Goal: Task Accomplishment & Management: Complete application form

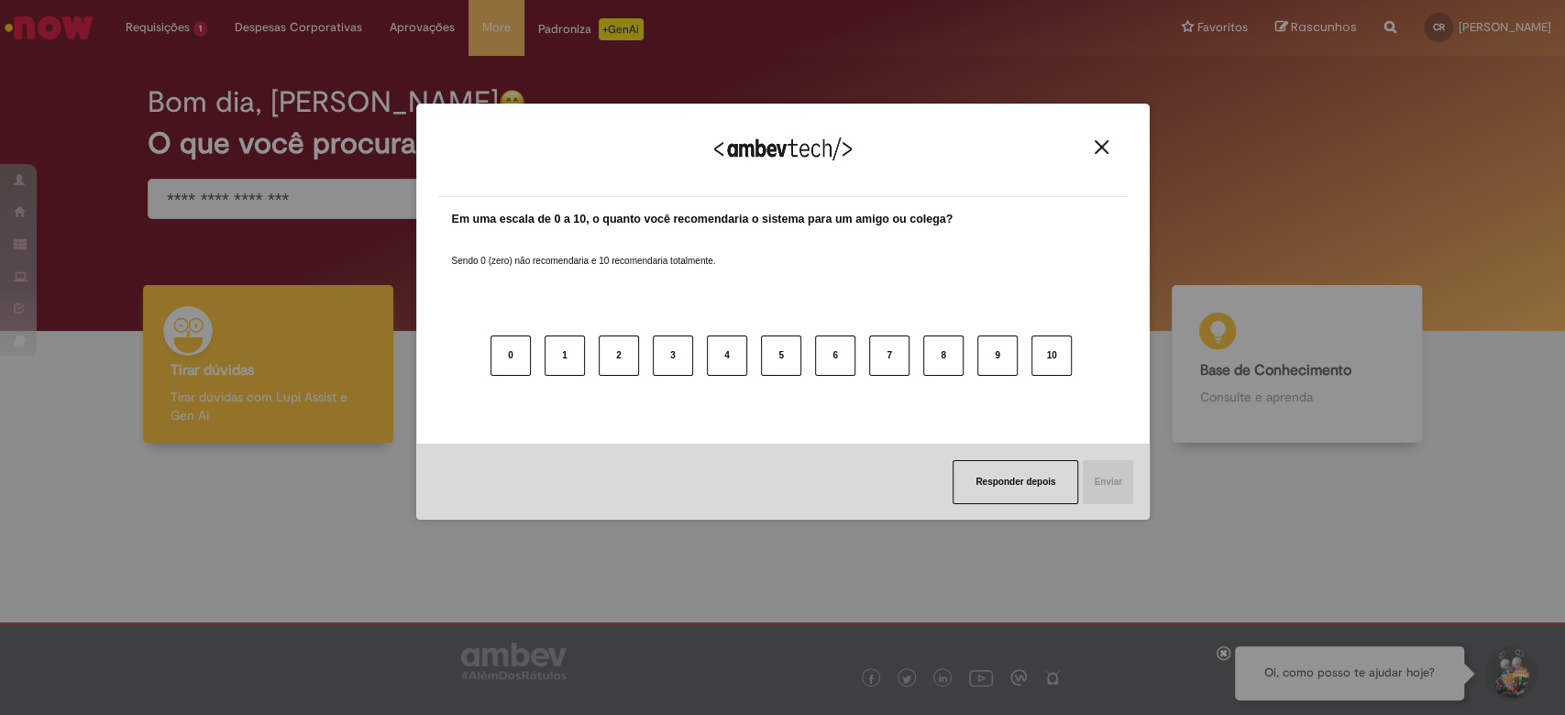
click at [1100, 146] on img "Close" at bounding box center [1102, 147] width 14 height 14
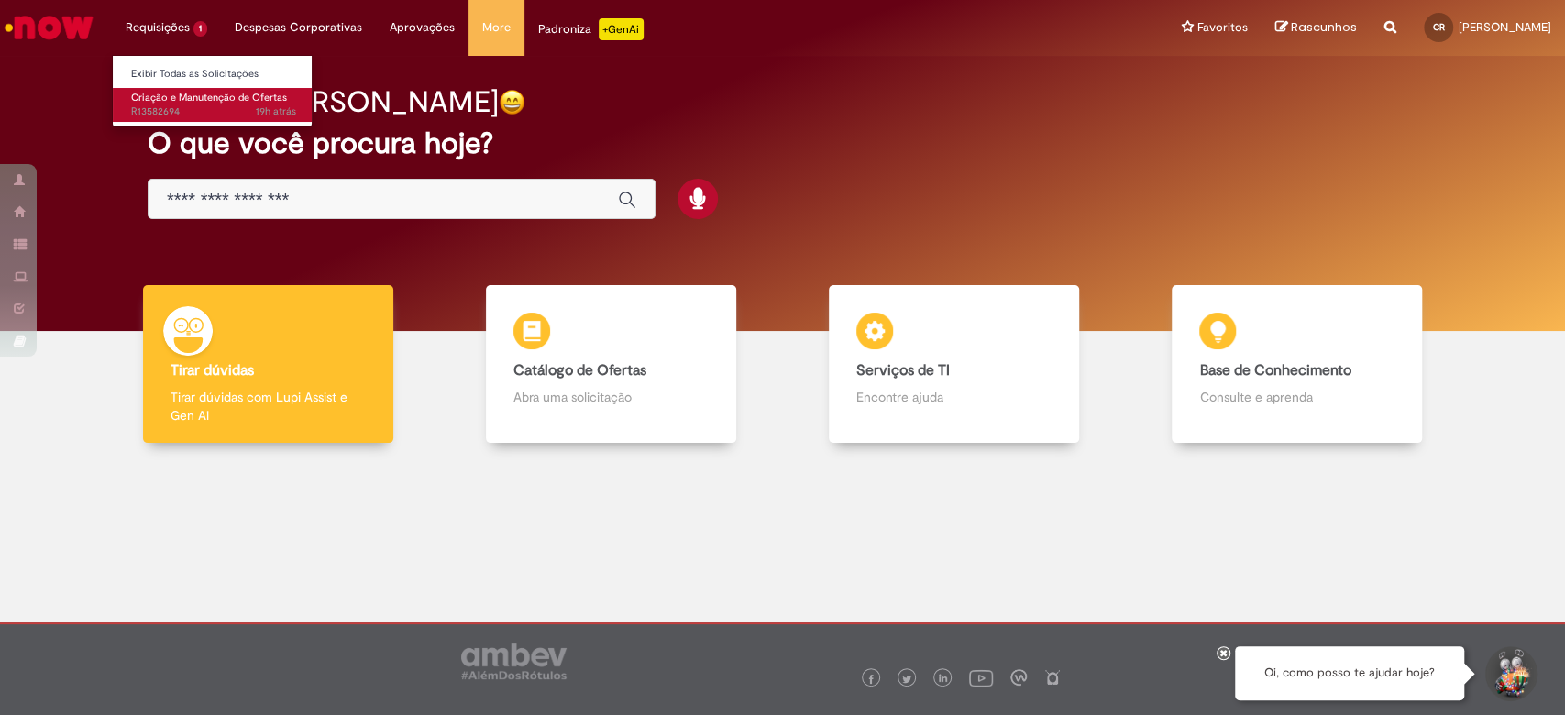
click at [161, 110] on span "19h atrás 19 horas atrás R13582694" at bounding box center [213, 112] width 165 height 15
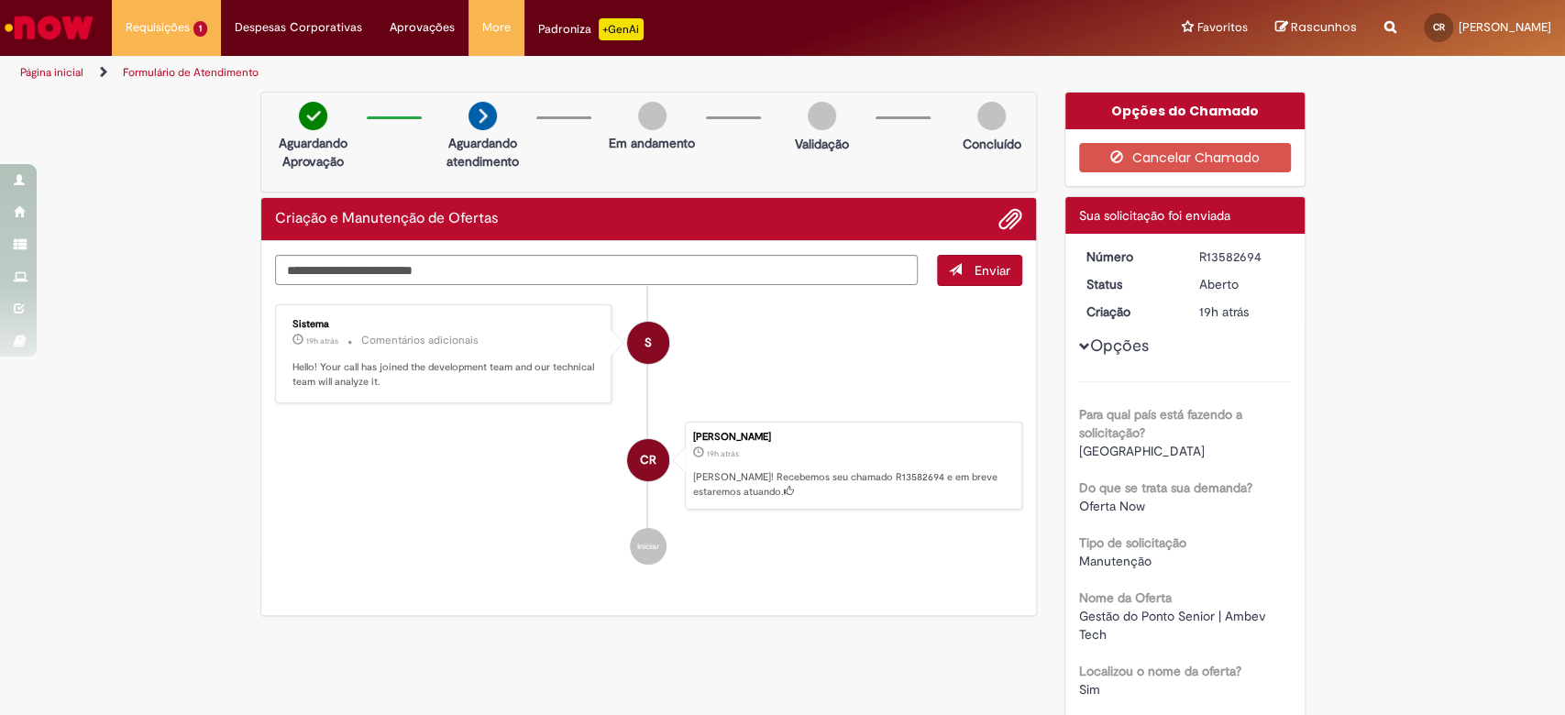
click at [55, 31] on img "Ir para a Homepage" at bounding box center [49, 27] width 94 height 37
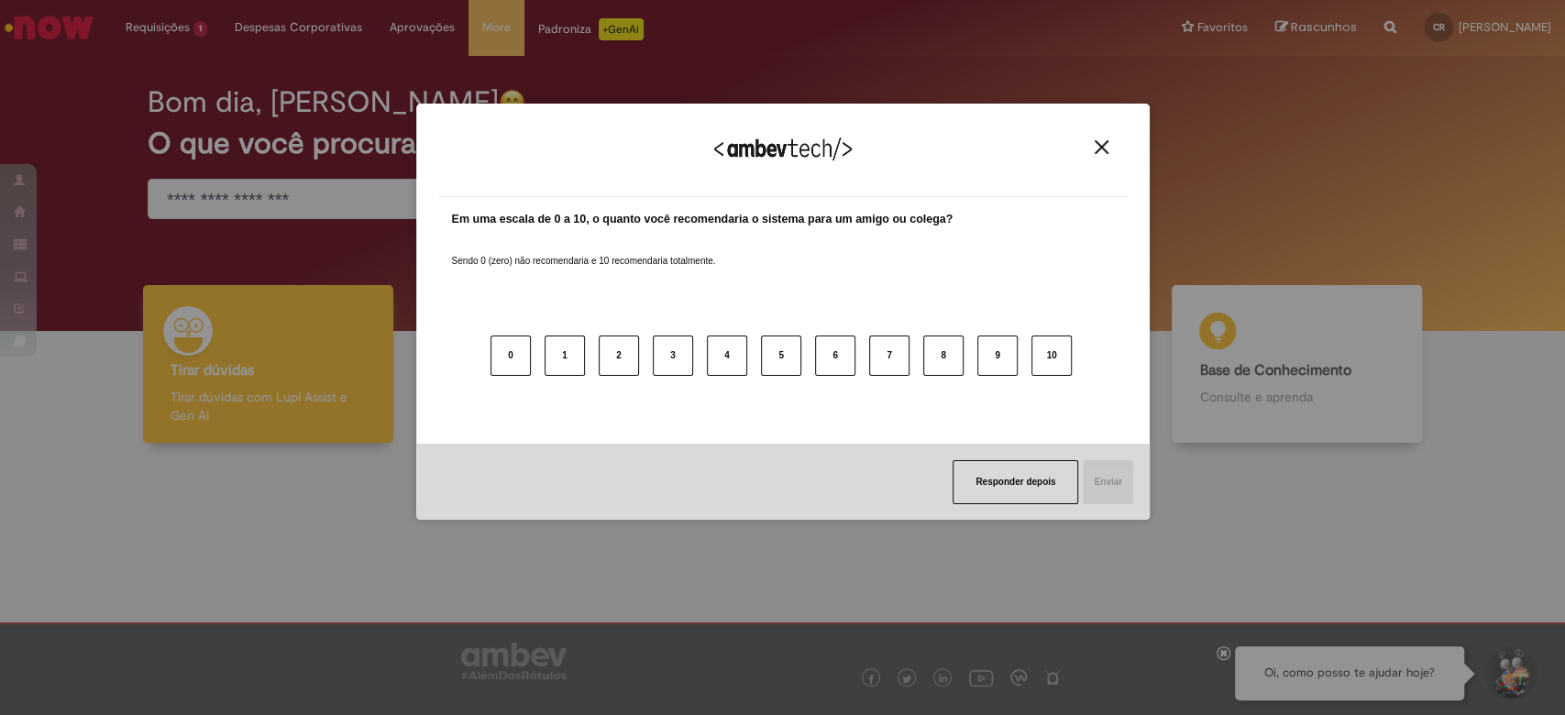
click at [1103, 144] on img "Close" at bounding box center [1102, 147] width 14 height 14
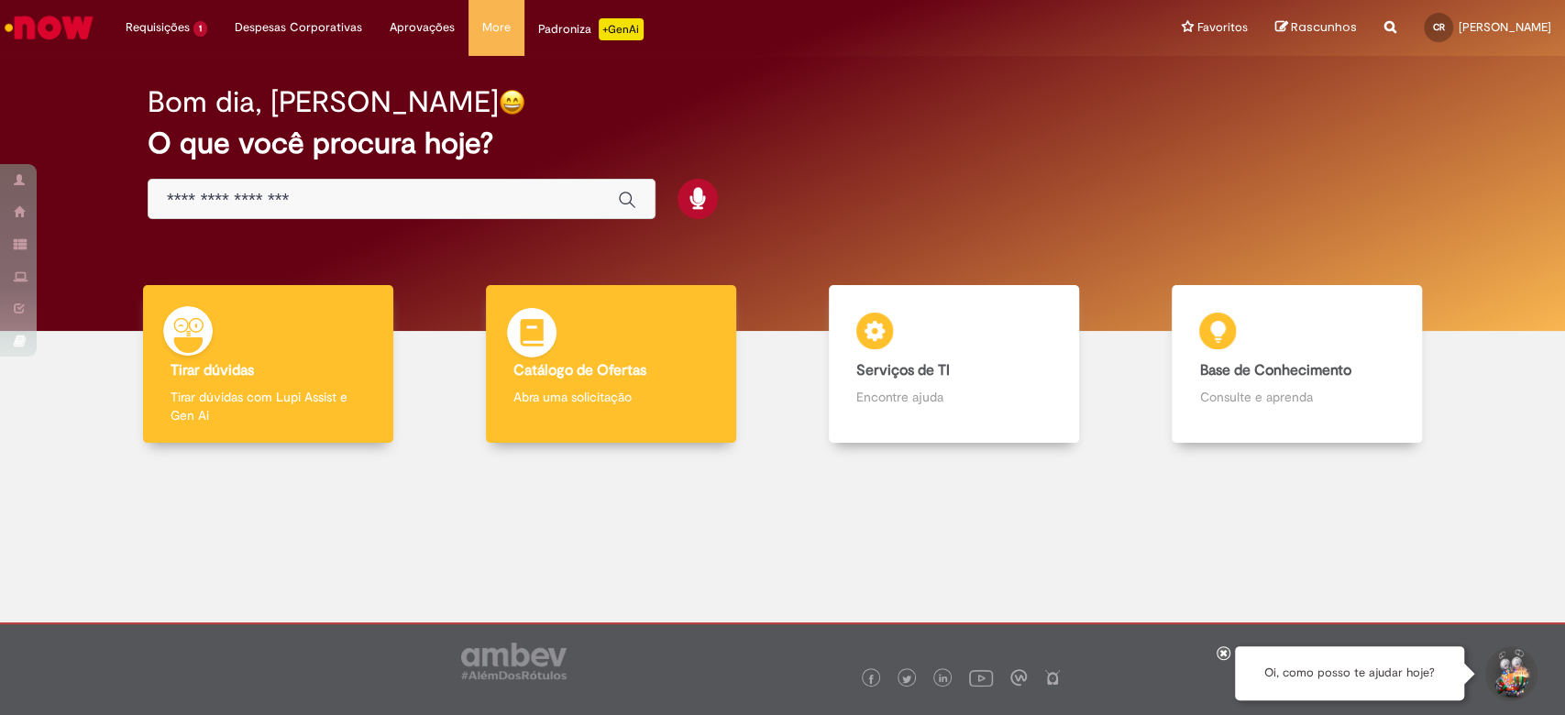
click at [601, 351] on div "Catálogo de Ofertas Catálogo de Ofertas Abra uma solicitação" at bounding box center [611, 364] width 250 height 159
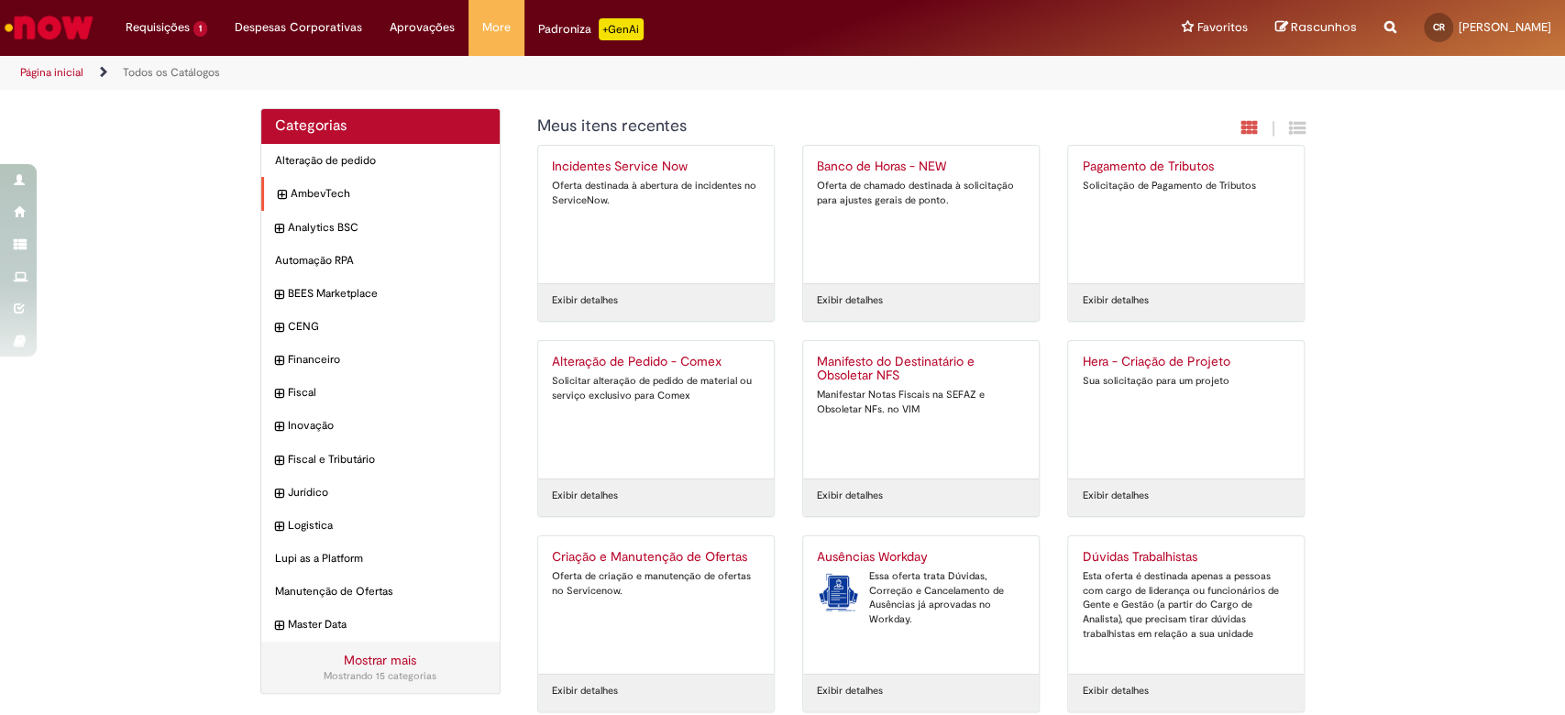
click at [278, 192] on icon "expandir categoria AmbevTech" at bounding box center [282, 195] width 8 height 18
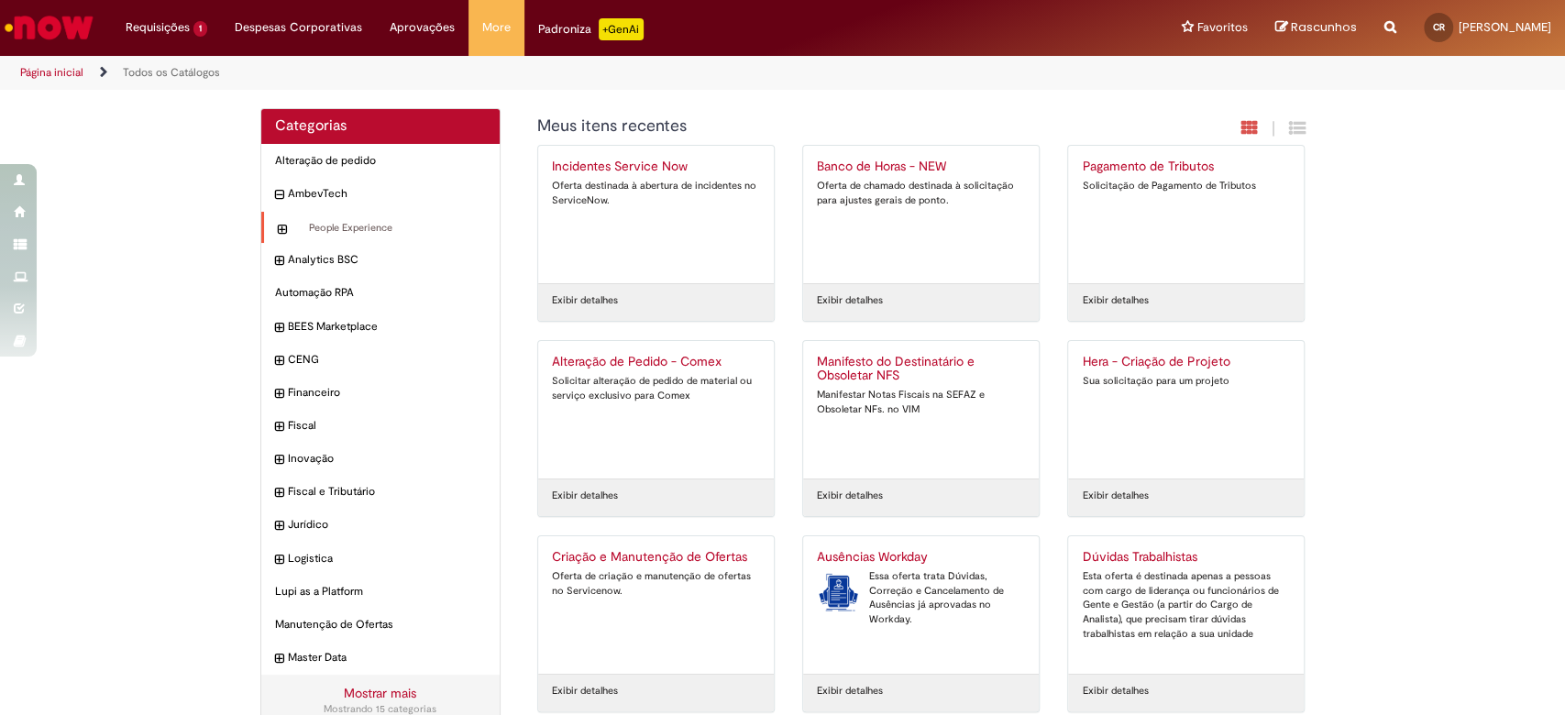
click at [278, 232] on icon "expandir categoria People Experience" at bounding box center [282, 230] width 8 height 18
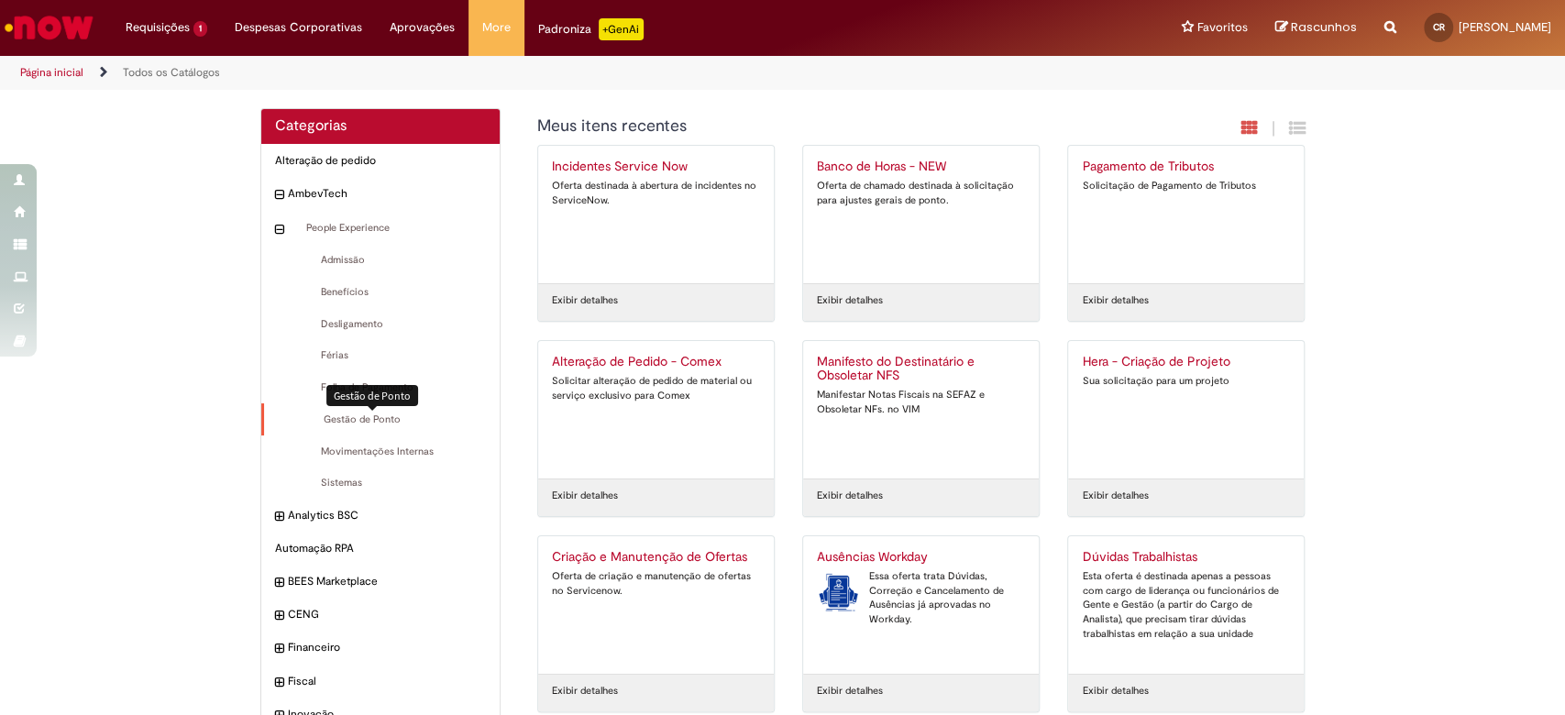
click at [368, 414] on span "Gestão de Ponto Itens" at bounding box center [382, 420] width 209 height 15
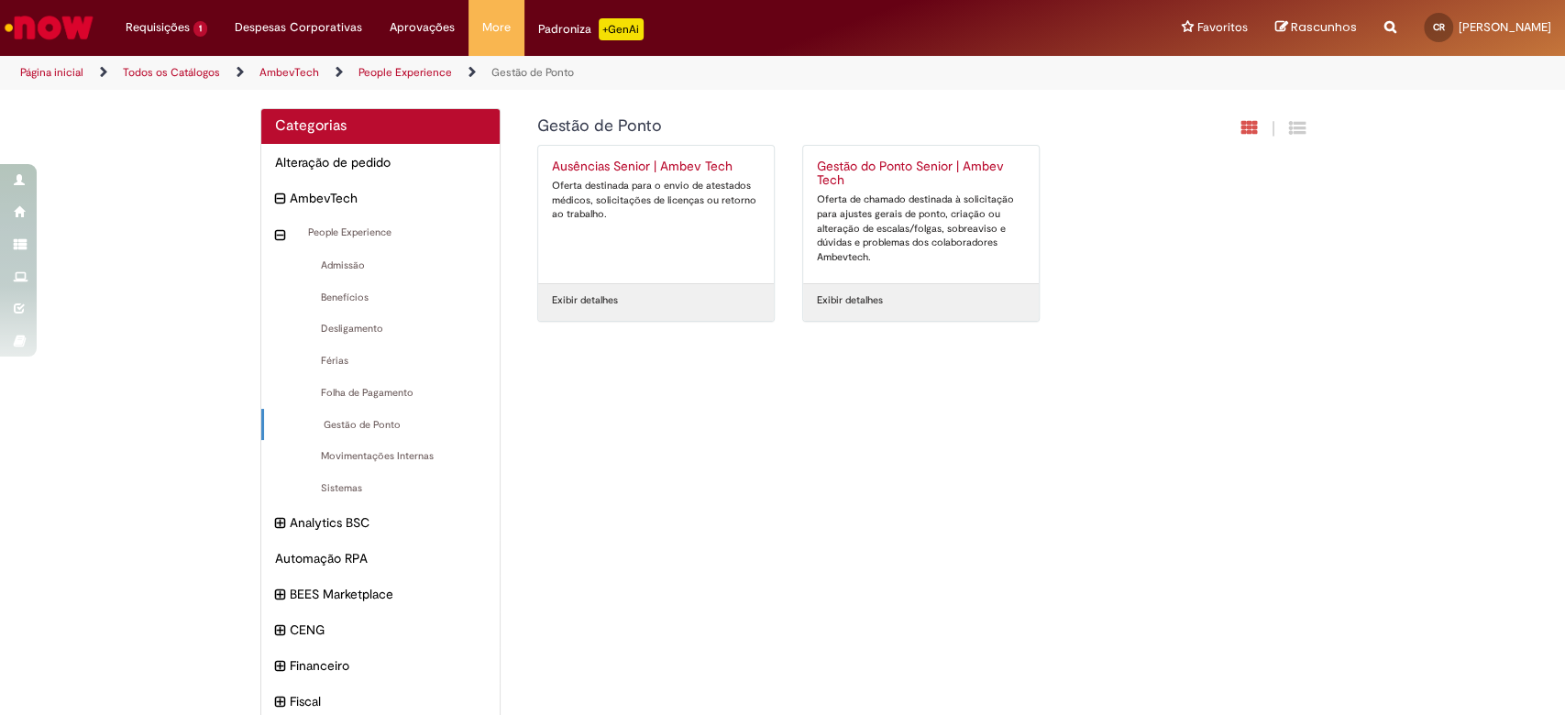
click at [656, 156] on link "Ausências Senior | Ambev Tech Oferta destinada para o envio de atestados médico…" at bounding box center [656, 215] width 236 height 138
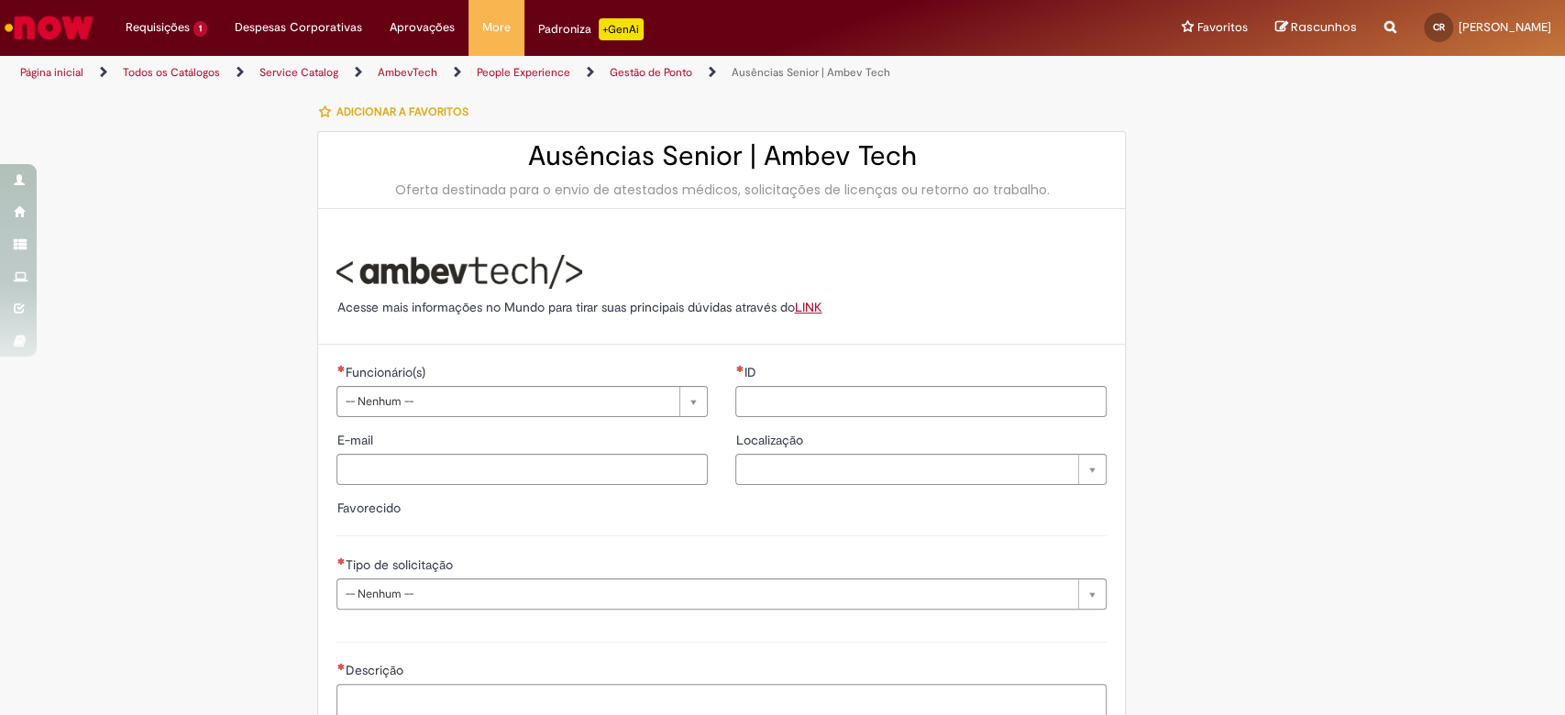
drag, startPoint x: 379, startPoint y: 186, endPoint x: 1051, endPoint y: 180, distance: 672.9
click at [1051, 181] on div "Oferta destinada para o envio de atestados médicos, solicitações de licenças ou…" at bounding box center [721, 190] width 770 height 18
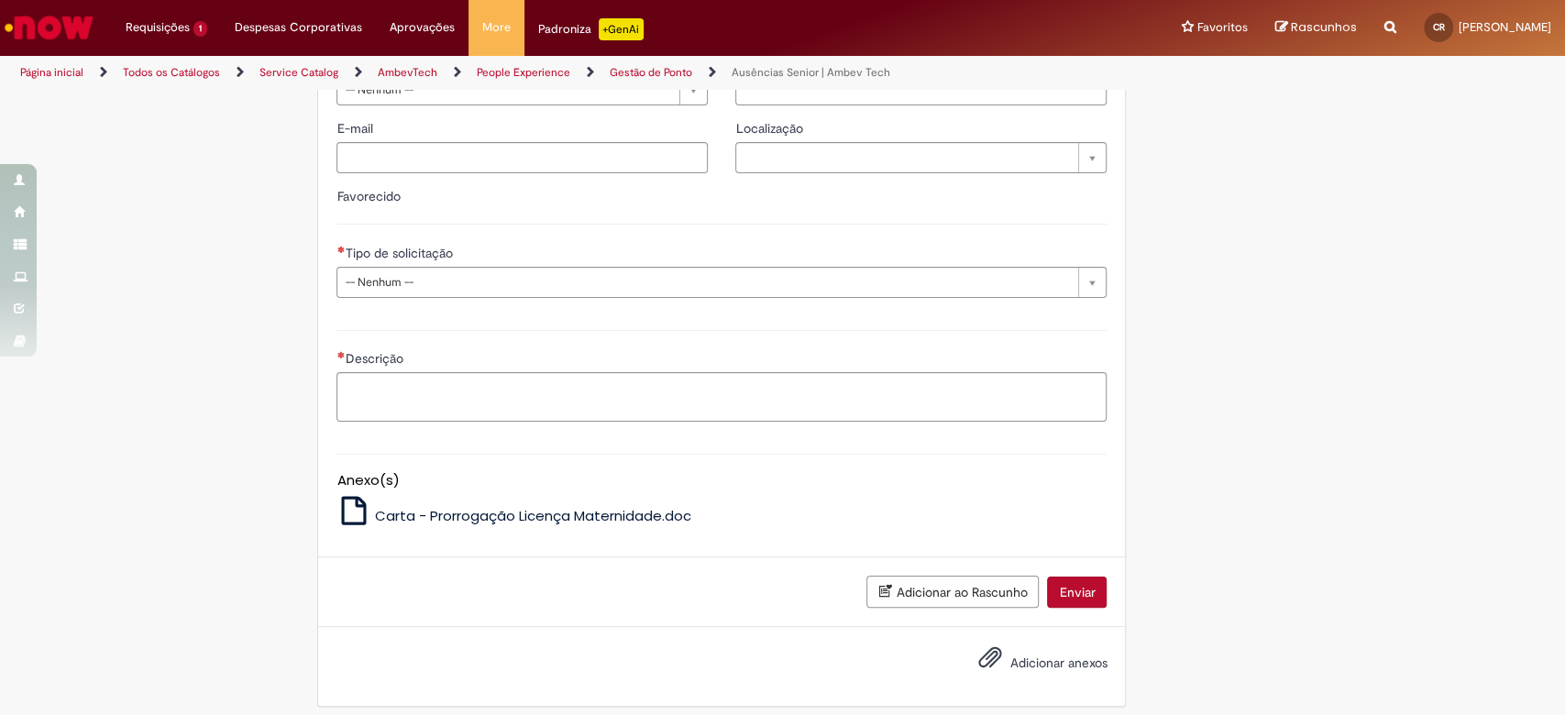
scroll to position [323, 0]
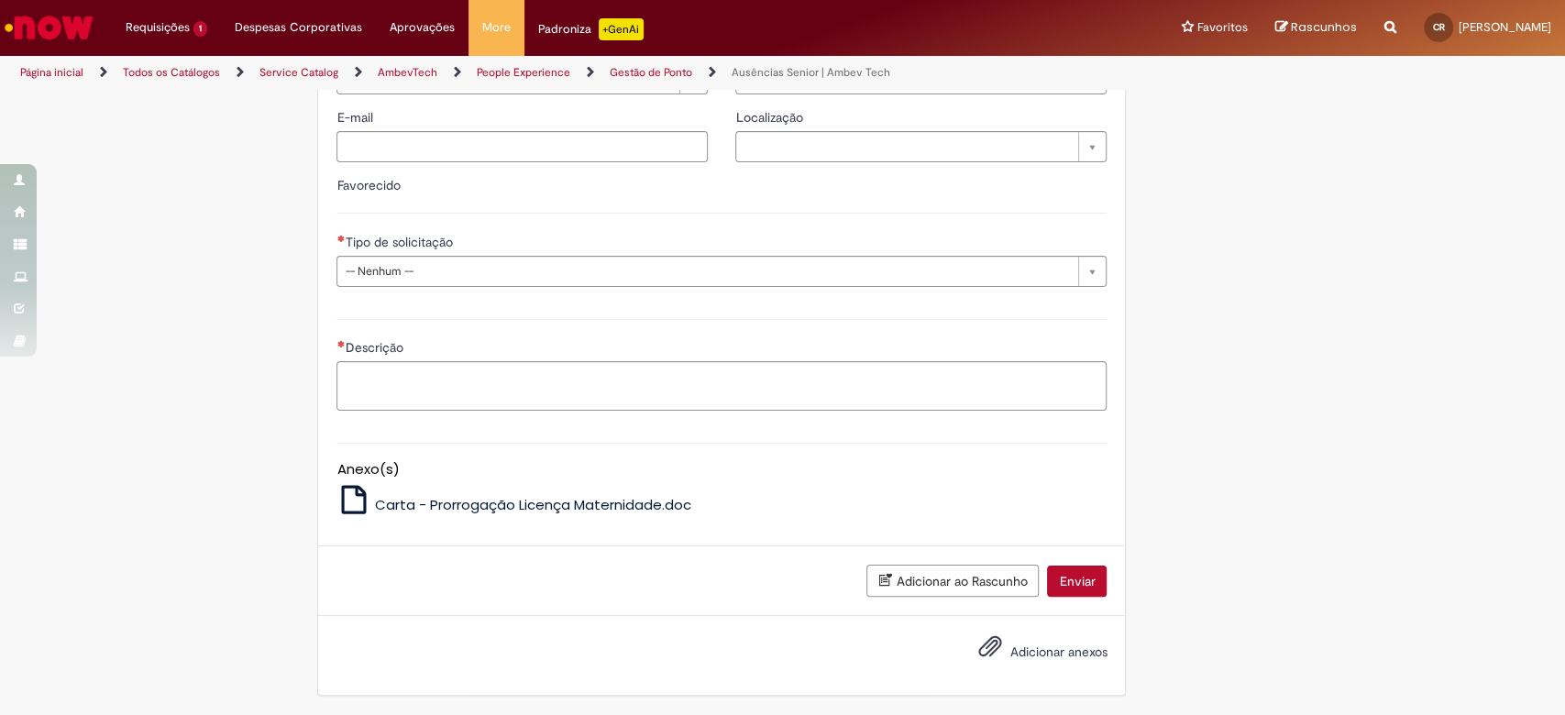
click at [59, 31] on img "Ir para a Homepage" at bounding box center [49, 27] width 94 height 37
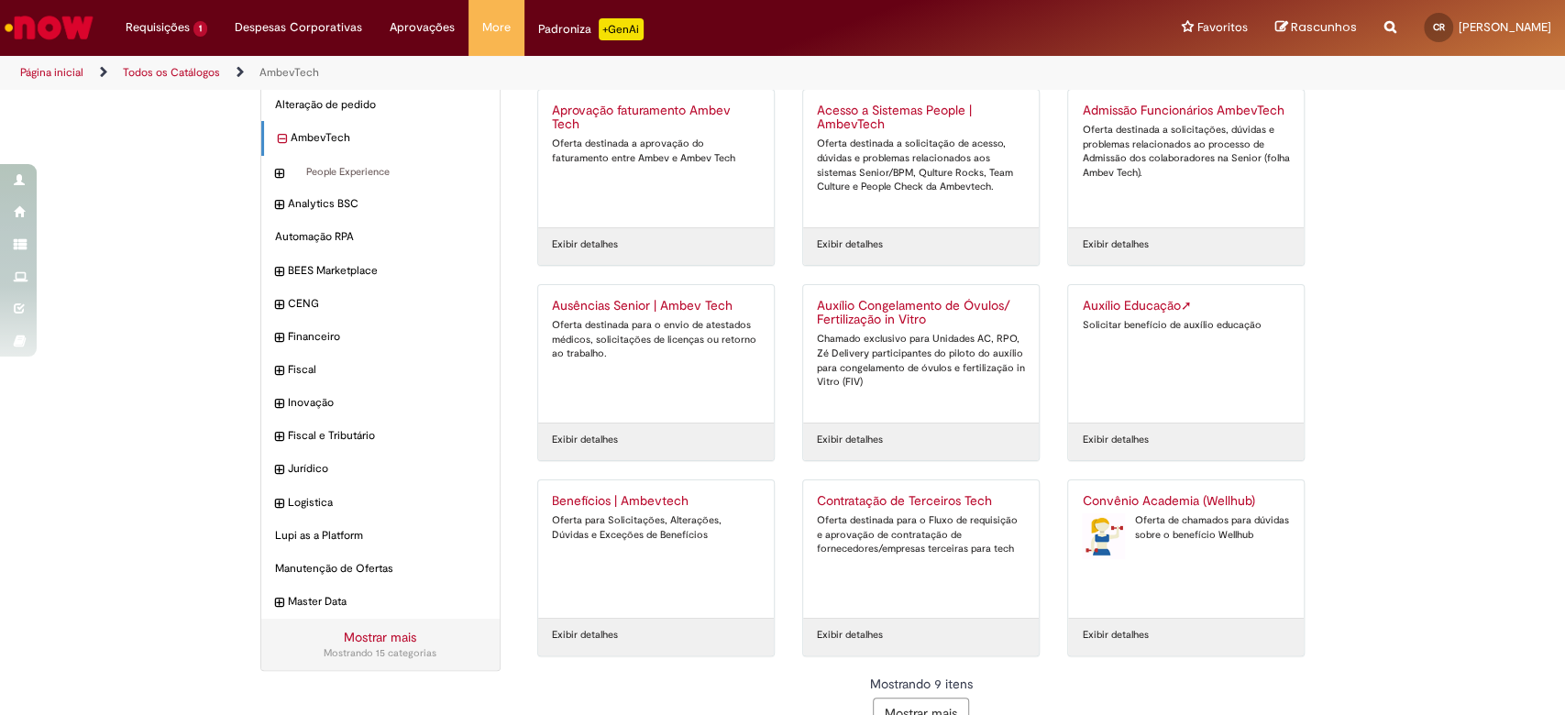
scroll to position [87, 0]
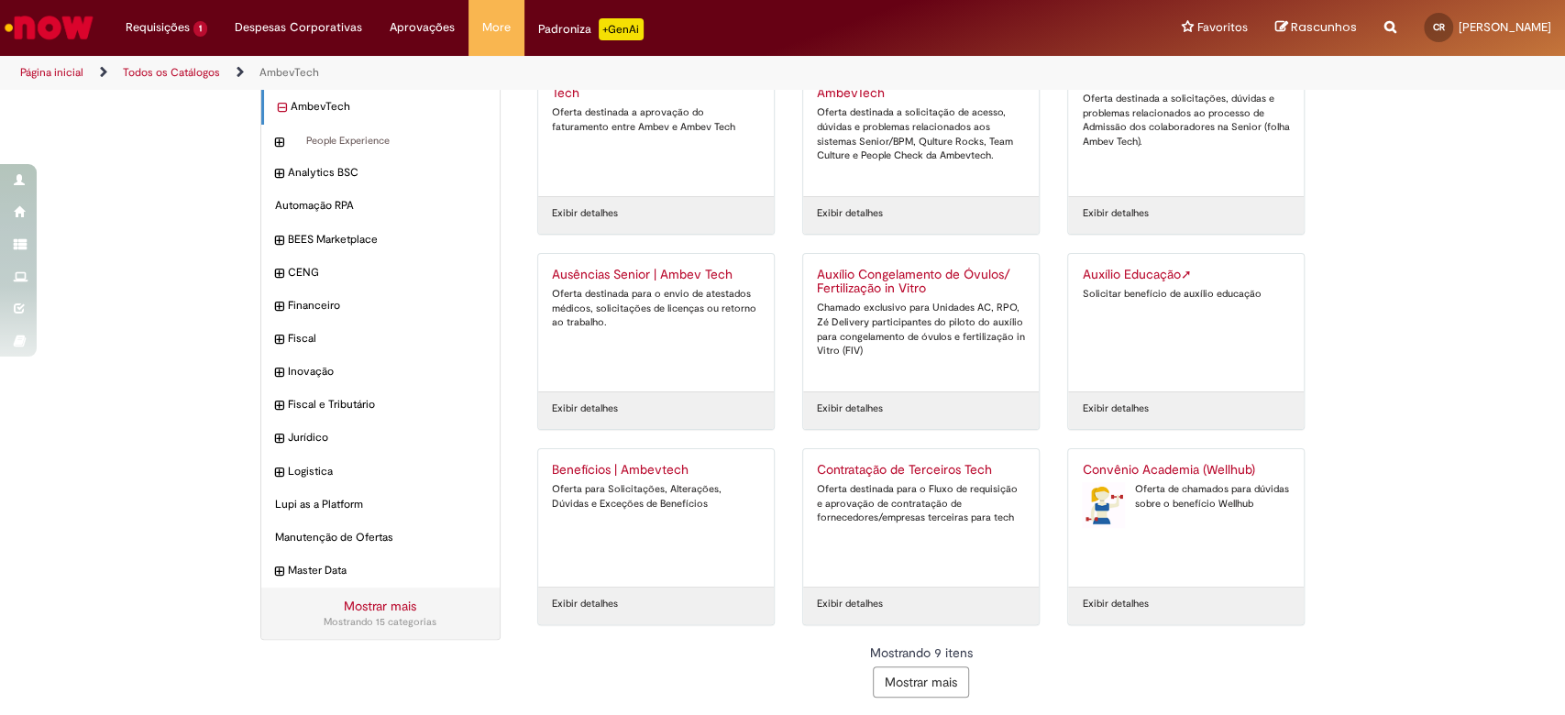
click at [917, 681] on button "Mostrar mais" at bounding box center [921, 681] width 96 height 31
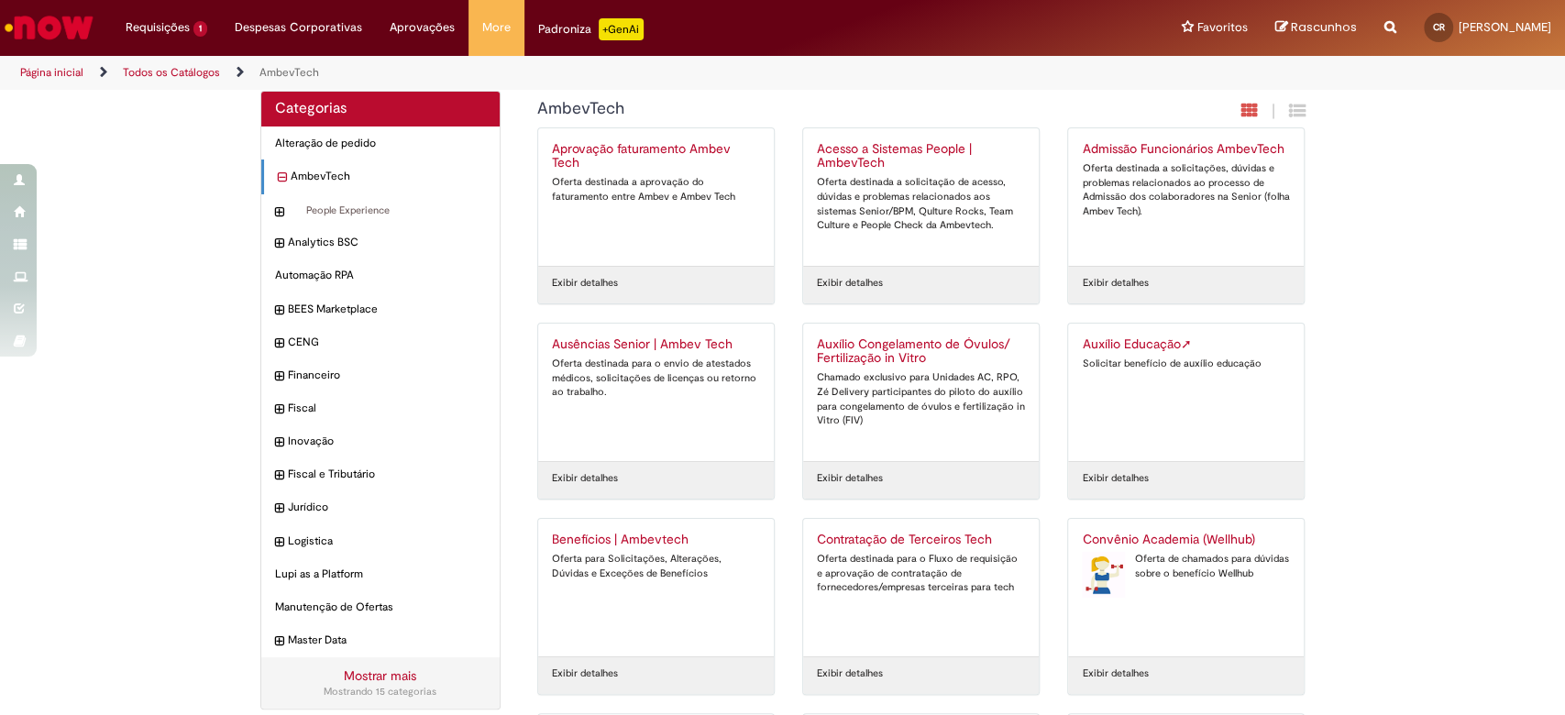
scroll to position [0, 0]
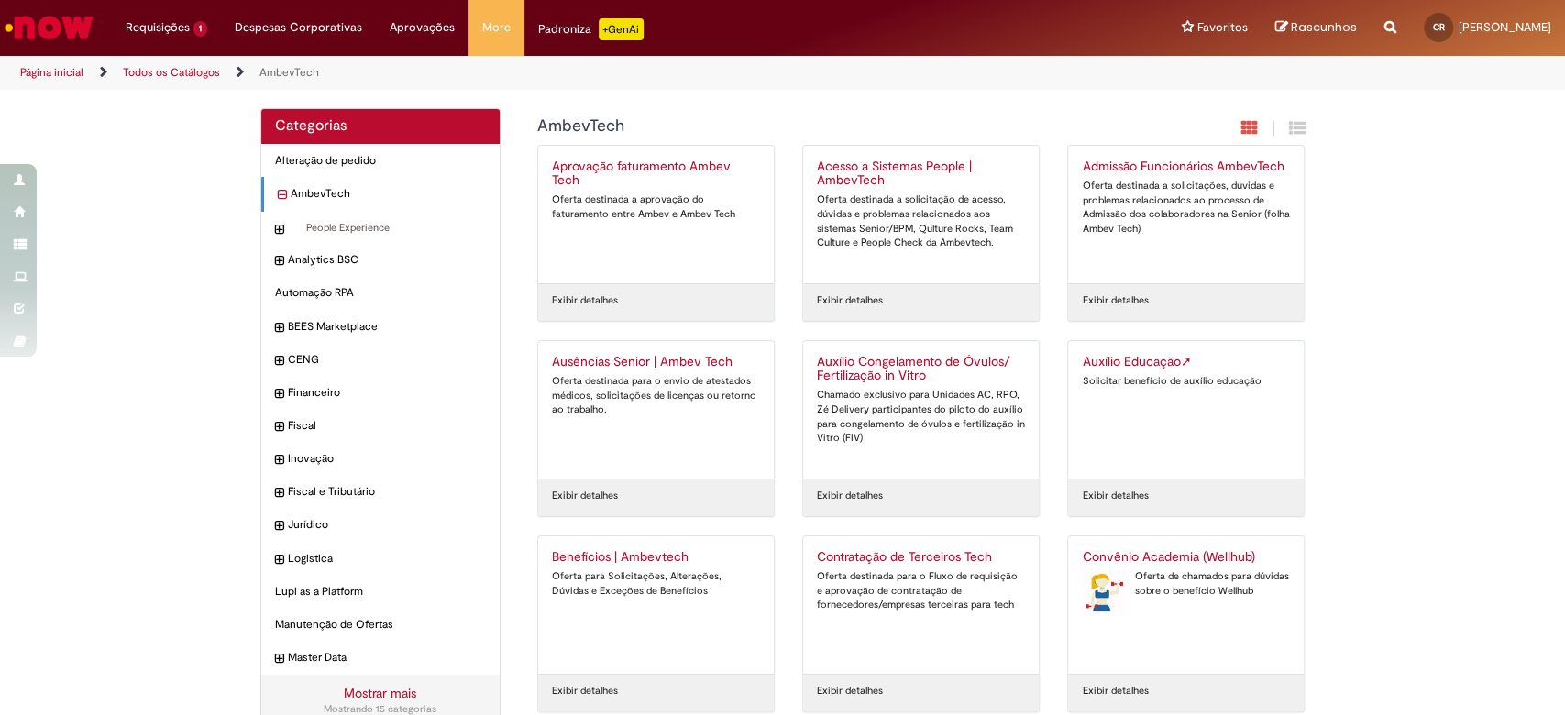
click at [1384, 25] on icon "Search from all sources" at bounding box center [1390, 16] width 12 height 33
click at [1314, 28] on input "text" at bounding box center [1354, 28] width 84 height 31
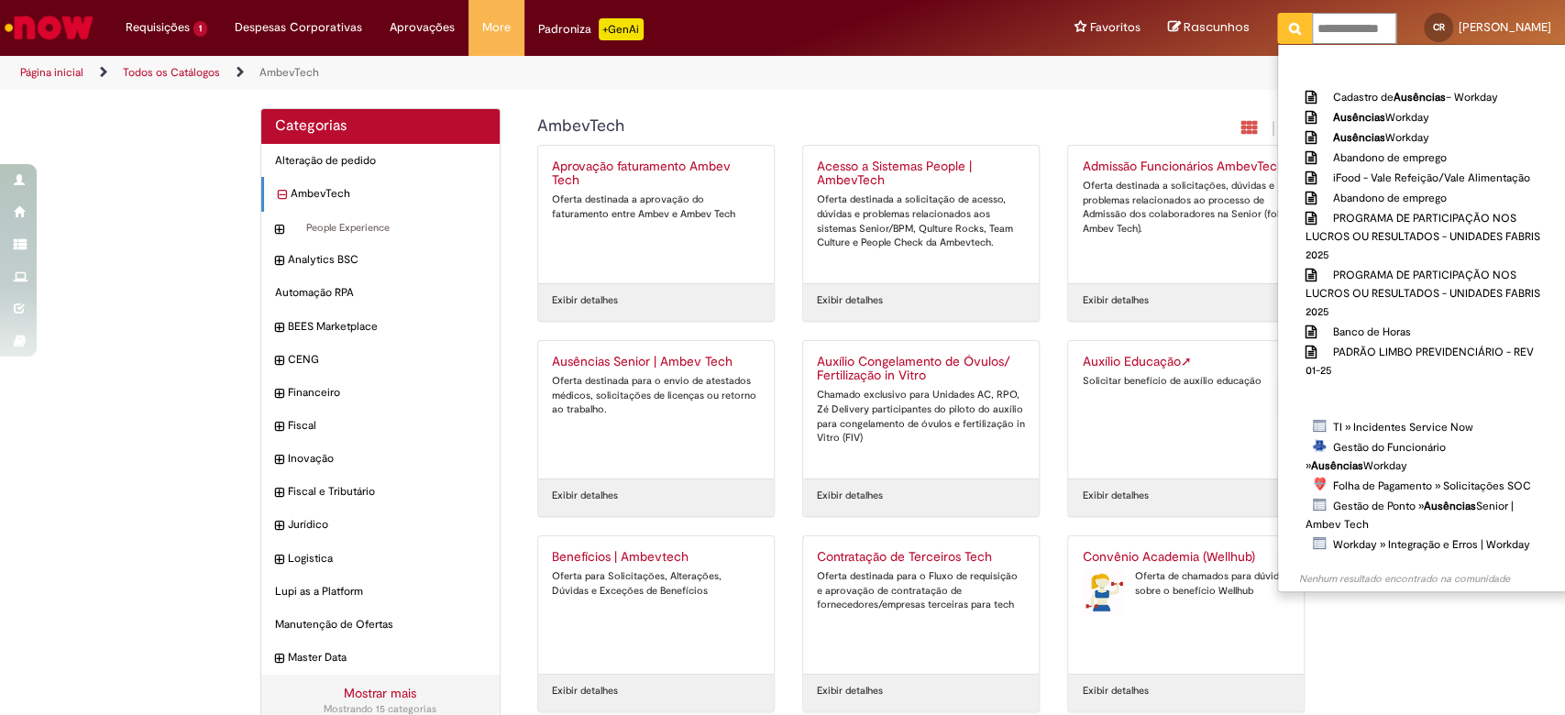
scroll to position [0, 7]
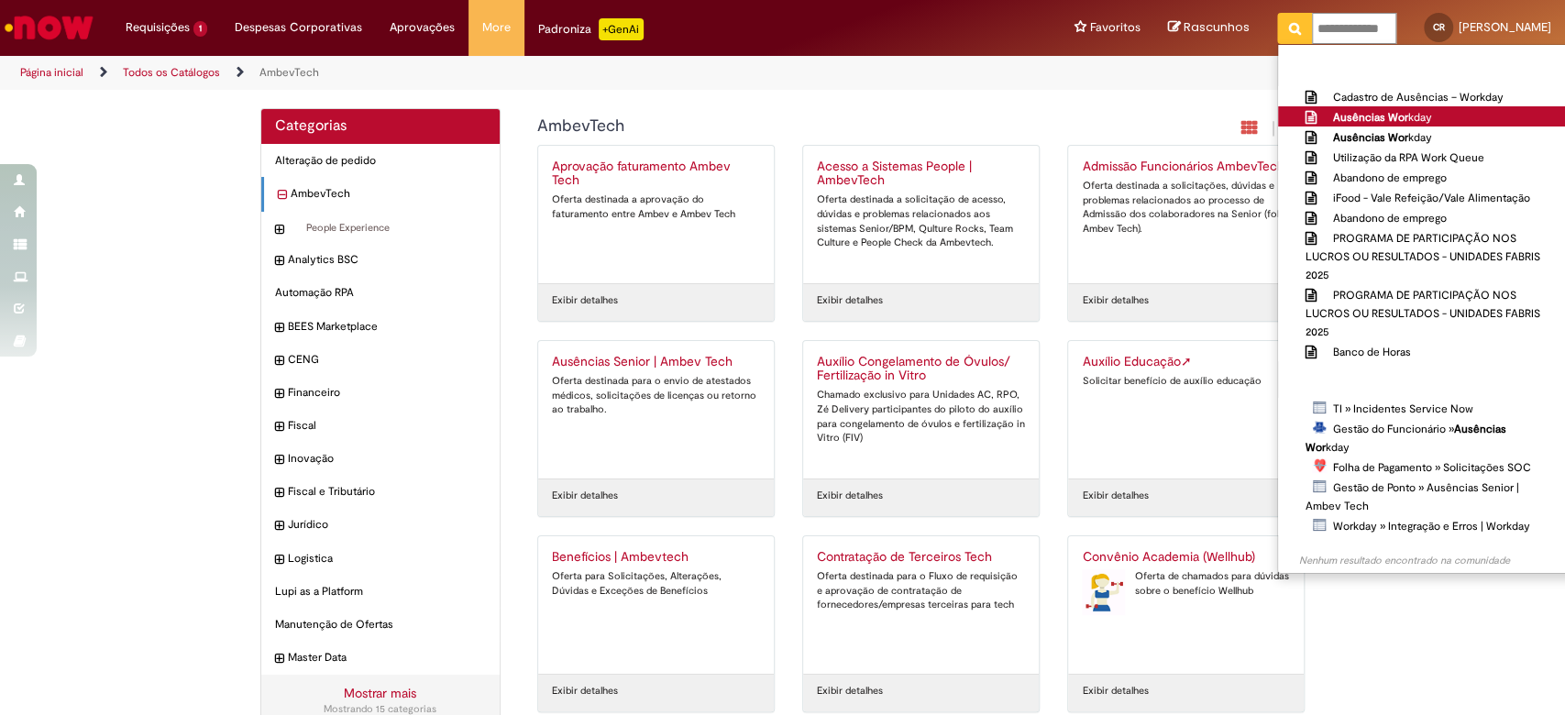
type input "**********"
click at [1358, 121] on strong "Ausências Wor" at bounding box center [1370, 117] width 75 height 15
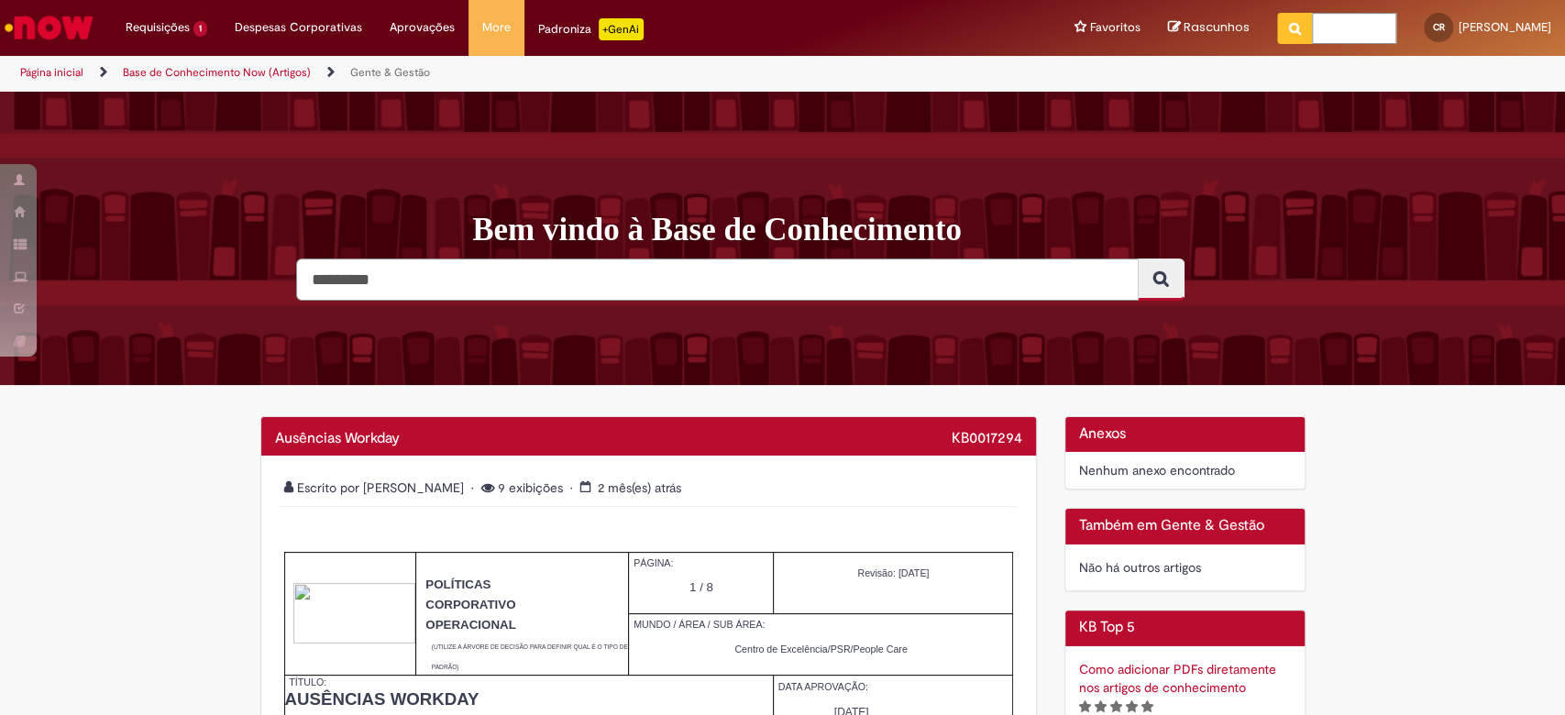
click at [53, 24] on img "Ir para a Homepage" at bounding box center [49, 27] width 94 height 37
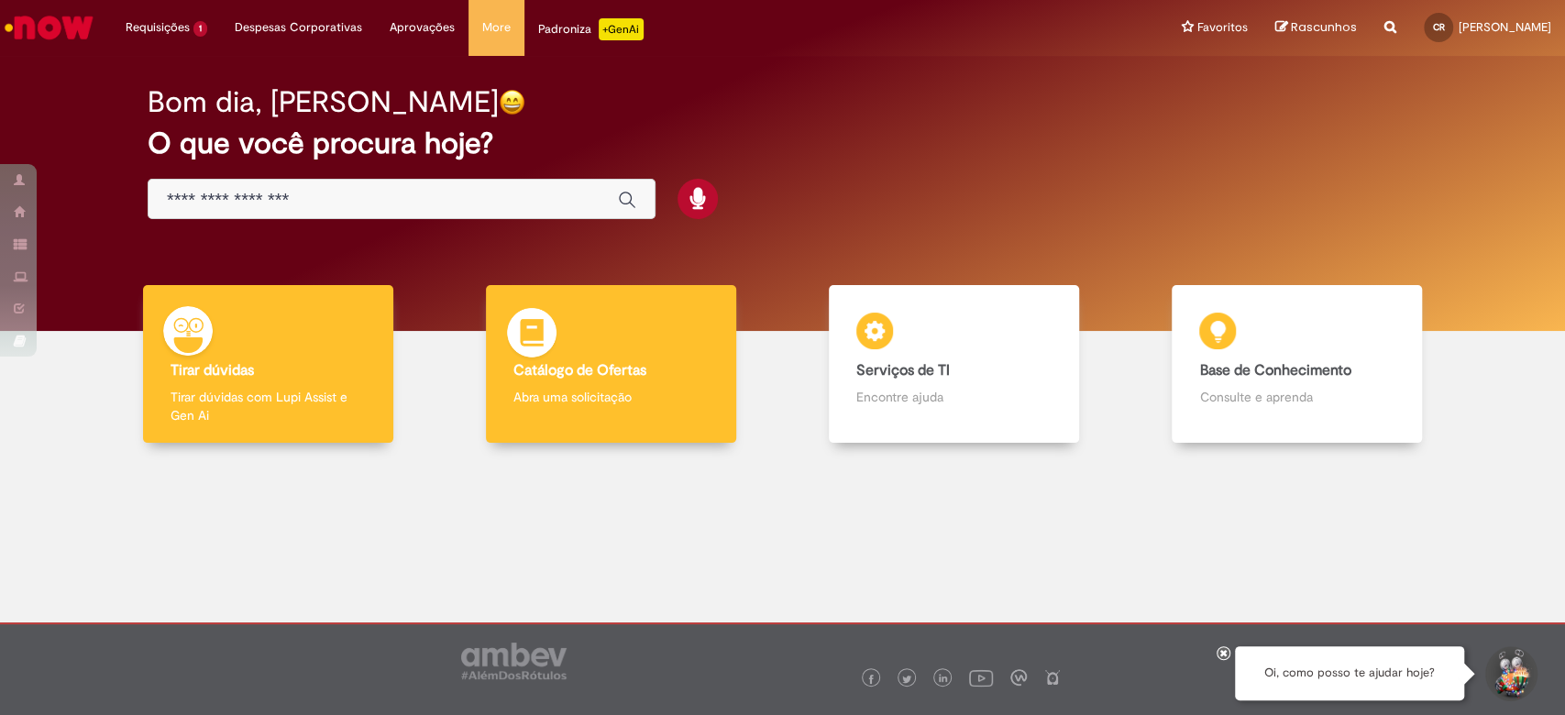
click at [546, 391] on p "Abra uma solicitação" at bounding box center [610, 397] width 195 height 18
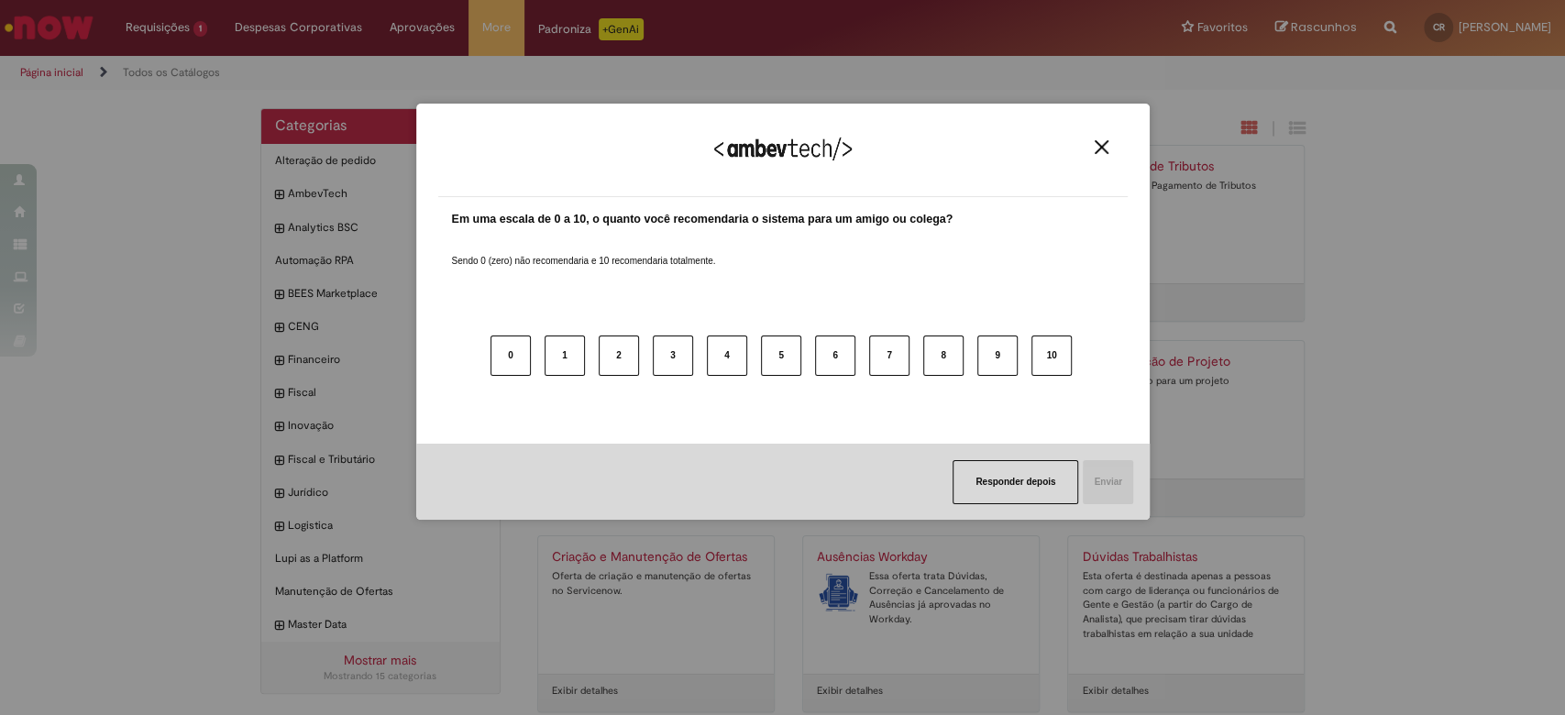
click at [1113, 139] on button "Close" at bounding box center [1101, 147] width 25 height 16
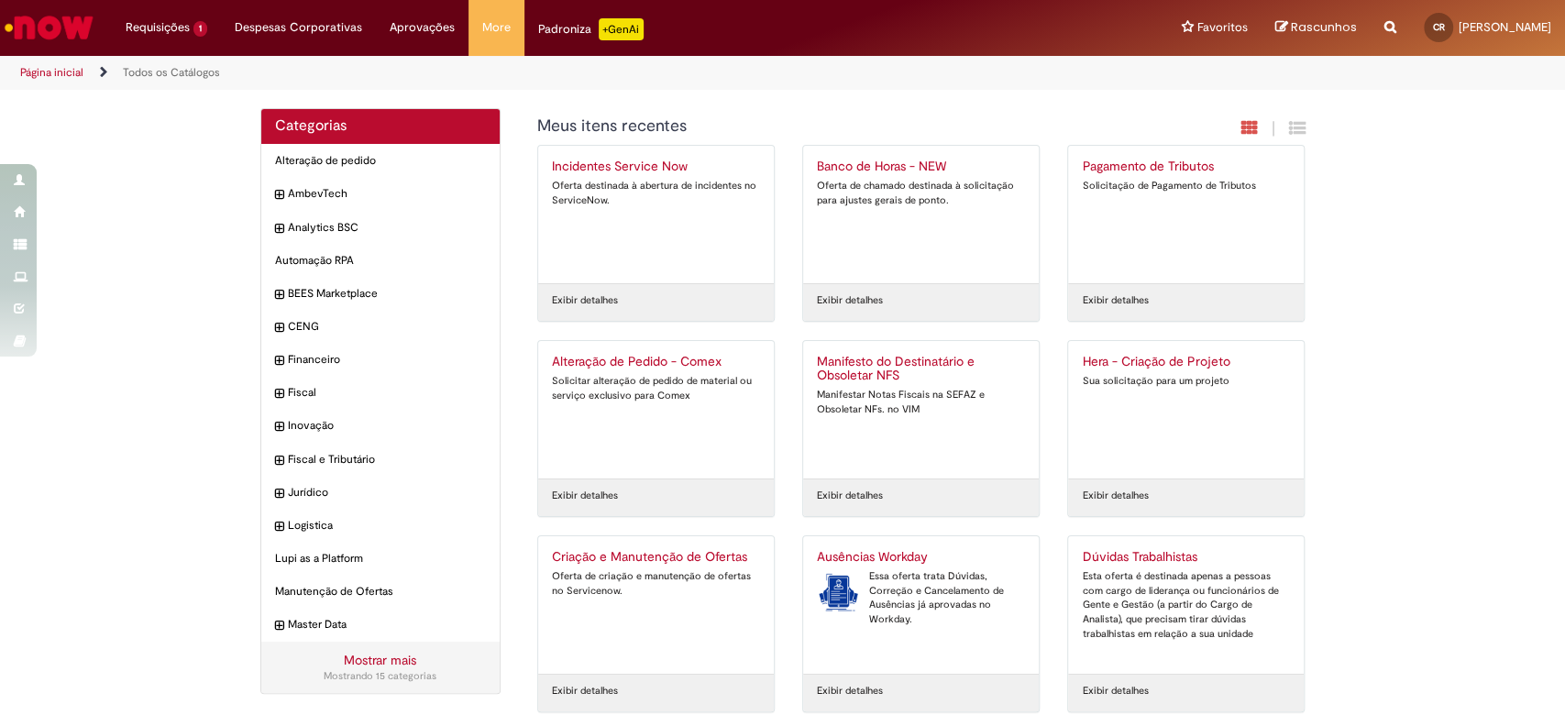
click at [865, 550] on h2 "Ausências Workday" at bounding box center [921, 557] width 208 height 15
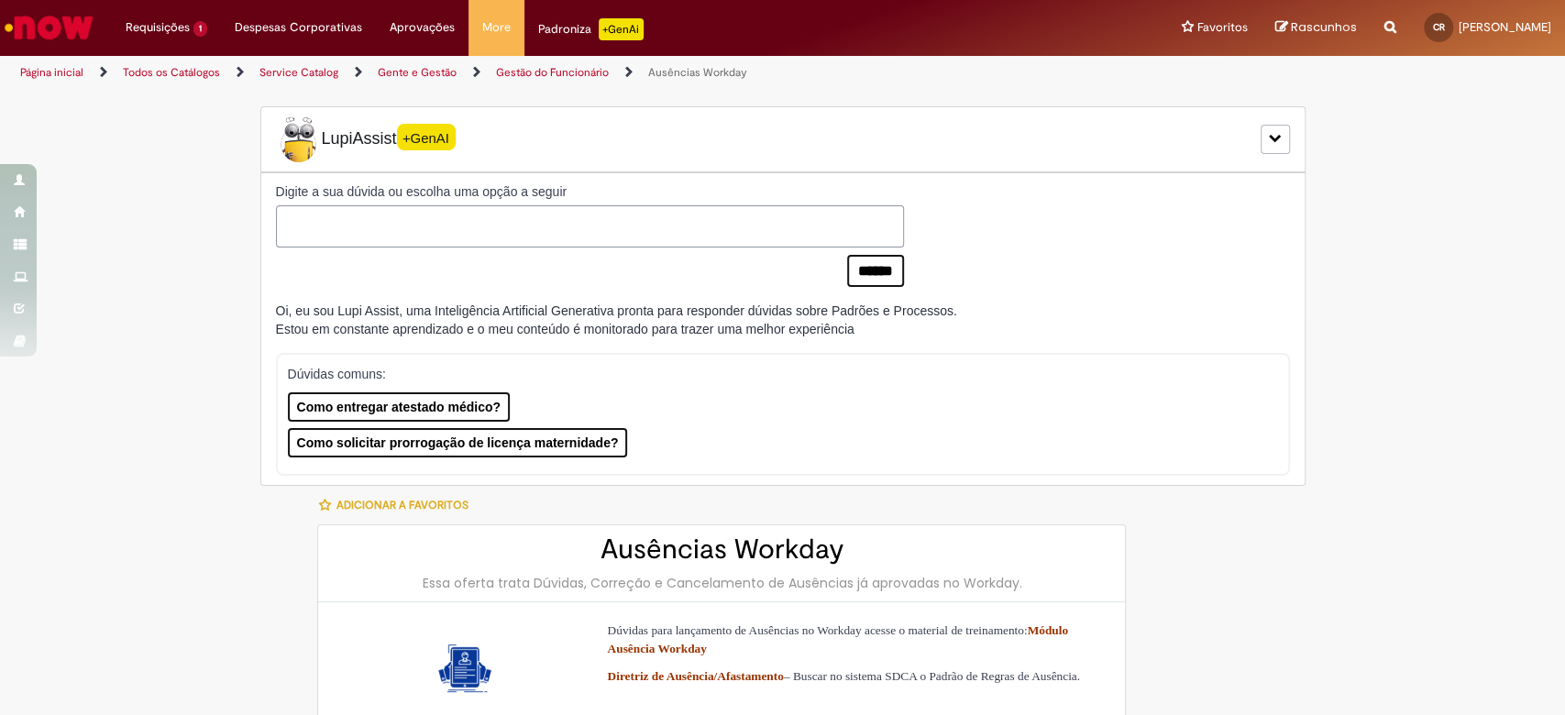
type input "*******"
type input "**********"
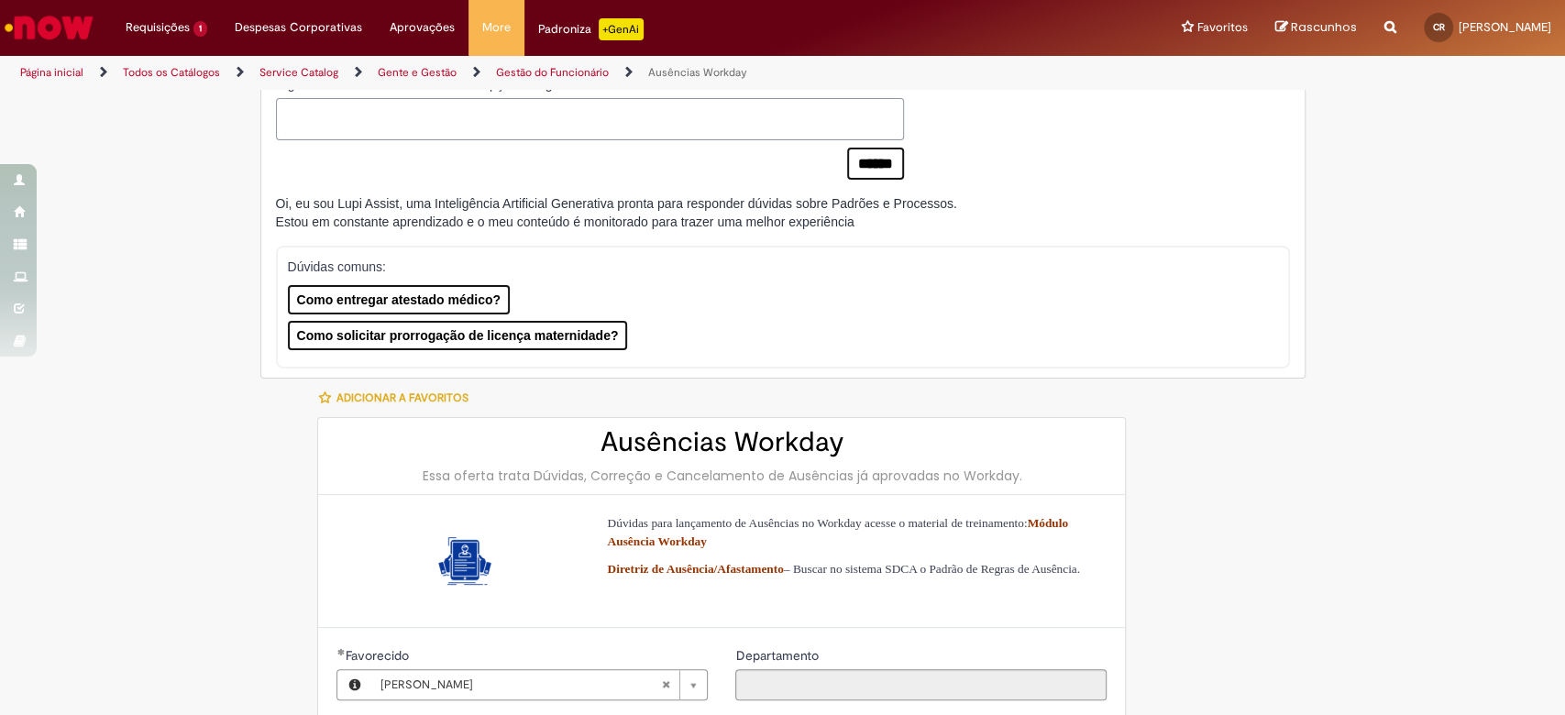
scroll to position [244, 0]
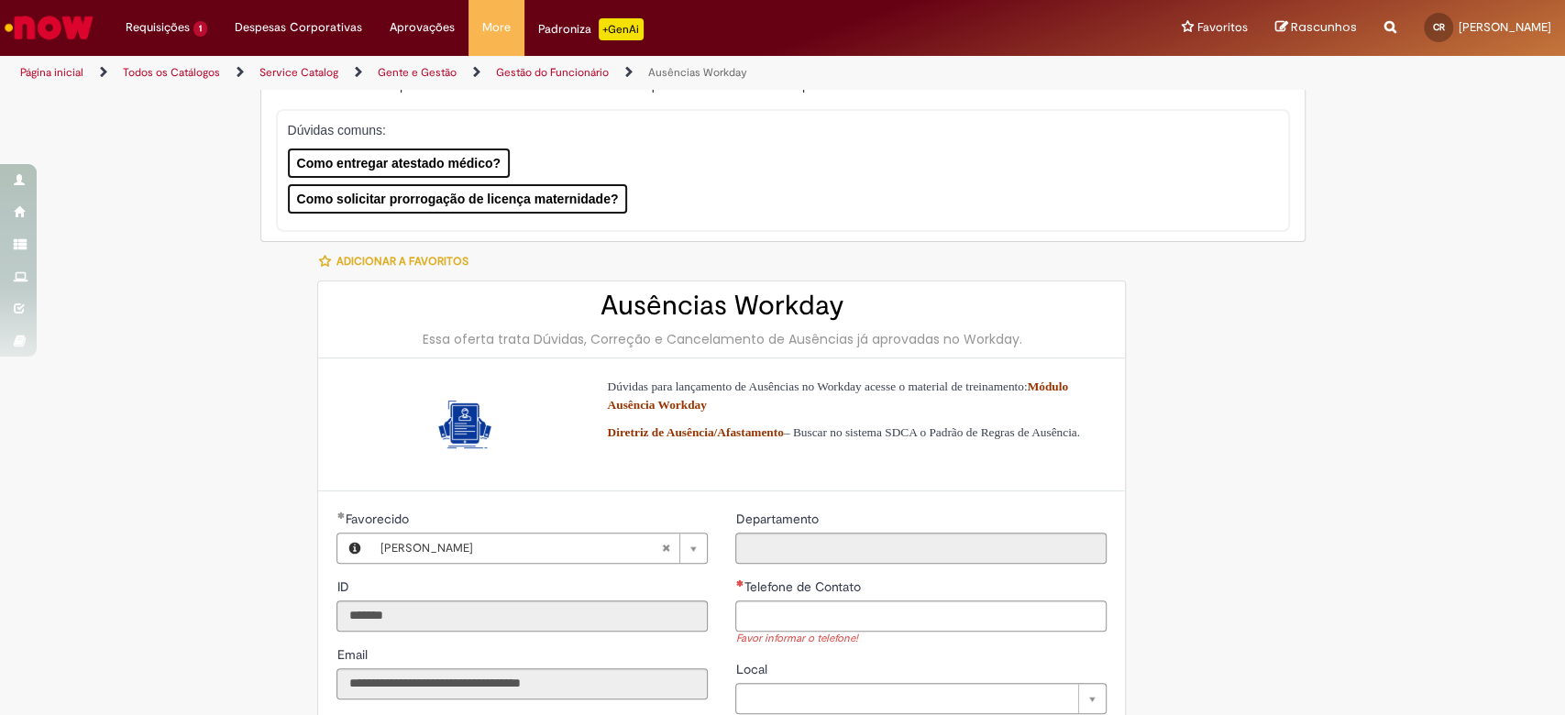
drag, startPoint x: 1019, startPoint y: 335, endPoint x: 522, endPoint y: 335, distance: 497.8
click at [522, 335] on div "Essa oferta trata Dúvidas, Correção e Cancelamento de Ausências já aprovadas no…" at bounding box center [721, 339] width 770 height 18
copy div "Dúvidas, Correção e Cancelamento de Ausências já aprovadas no Workday."
drag, startPoint x: 598, startPoint y: 377, endPoint x: 733, endPoint y: 451, distance: 154.7
click at [733, 441] on div "Dúvidas para lançamento de Ausências no Workday acesse o material de treinament…" at bounding box center [850, 409] width 486 height 64
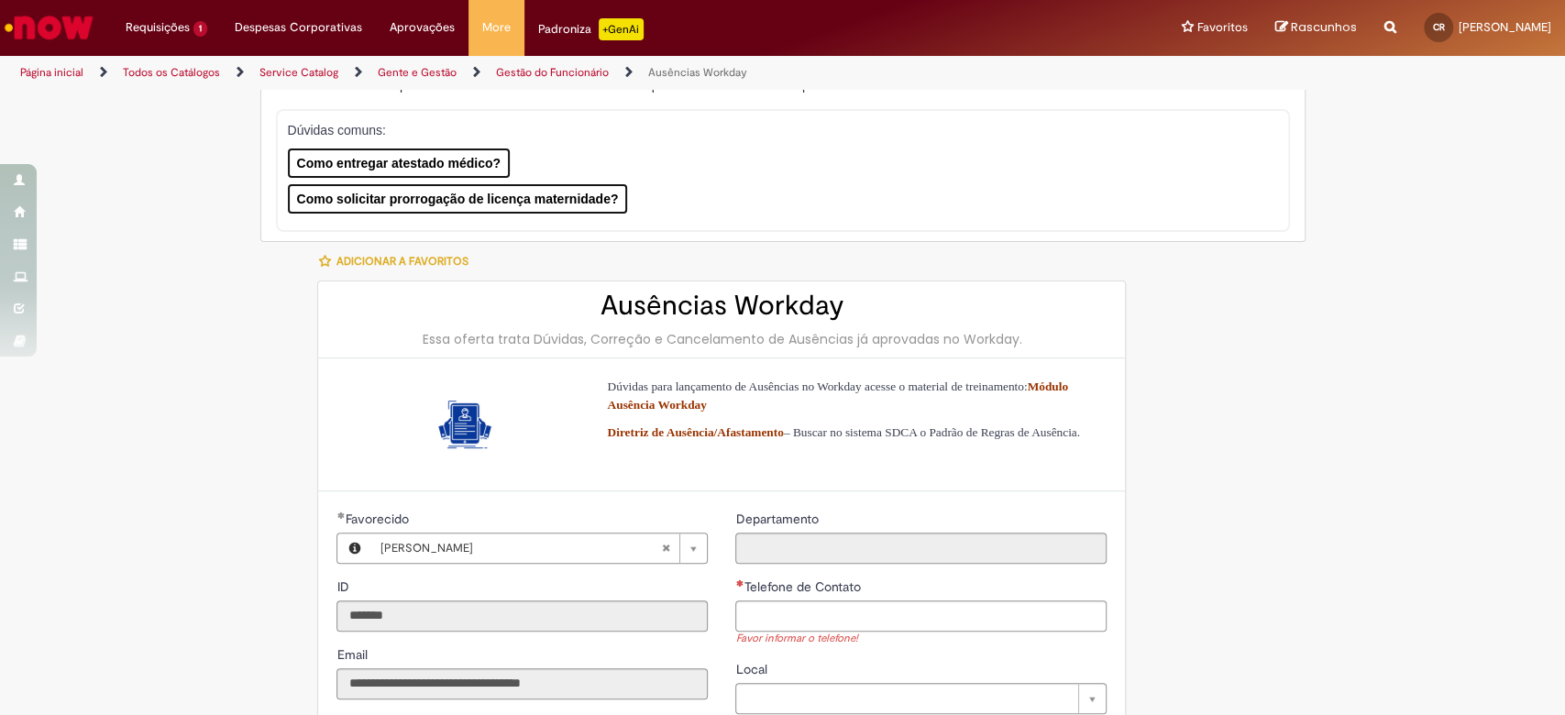
copy div "Dúvidas para lançamento de Ausências no Workday acesse o material de treinament…"
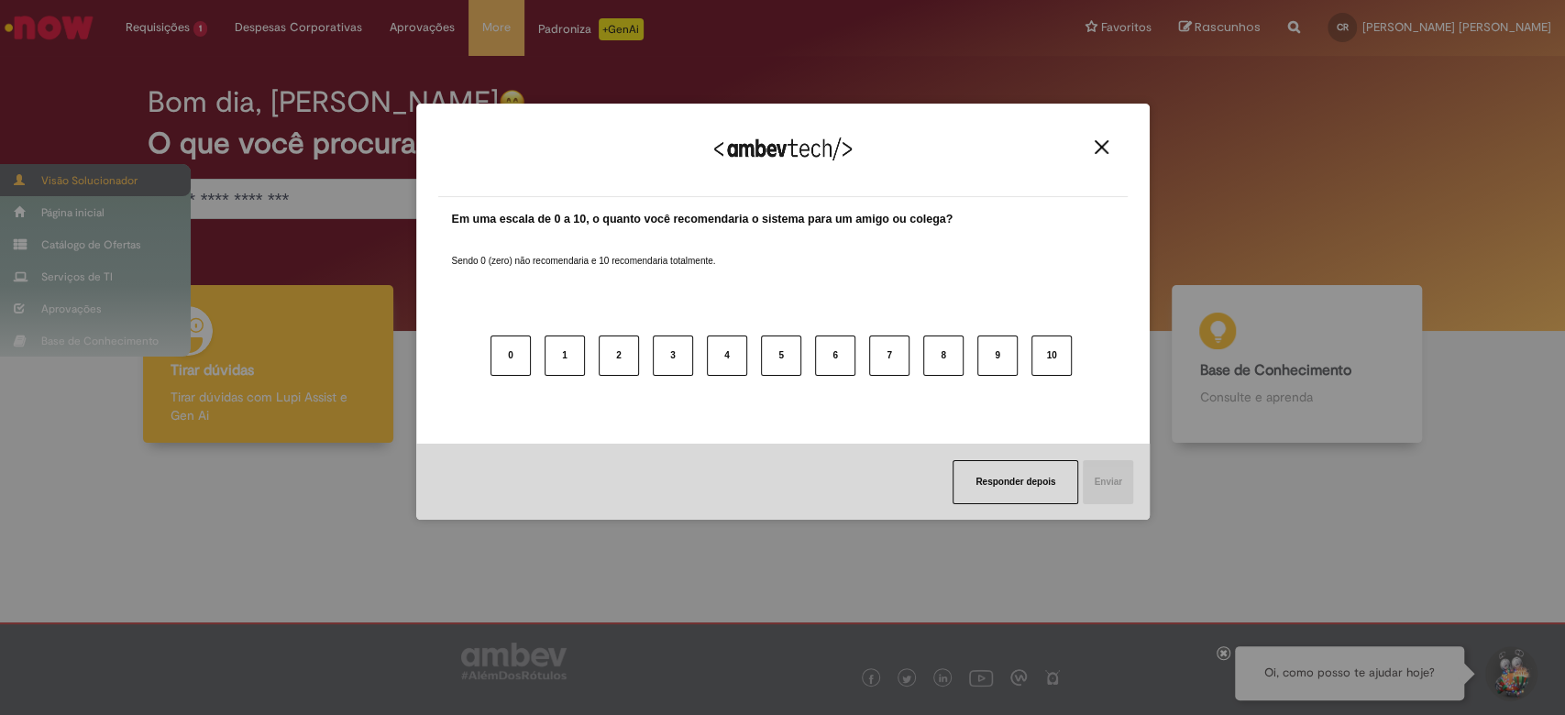
click at [43, 179] on div "Agradecemos seu feedback! Em uma escala de 0 a 10, o quanto você recomendaria o…" at bounding box center [782, 357] width 1565 height 715
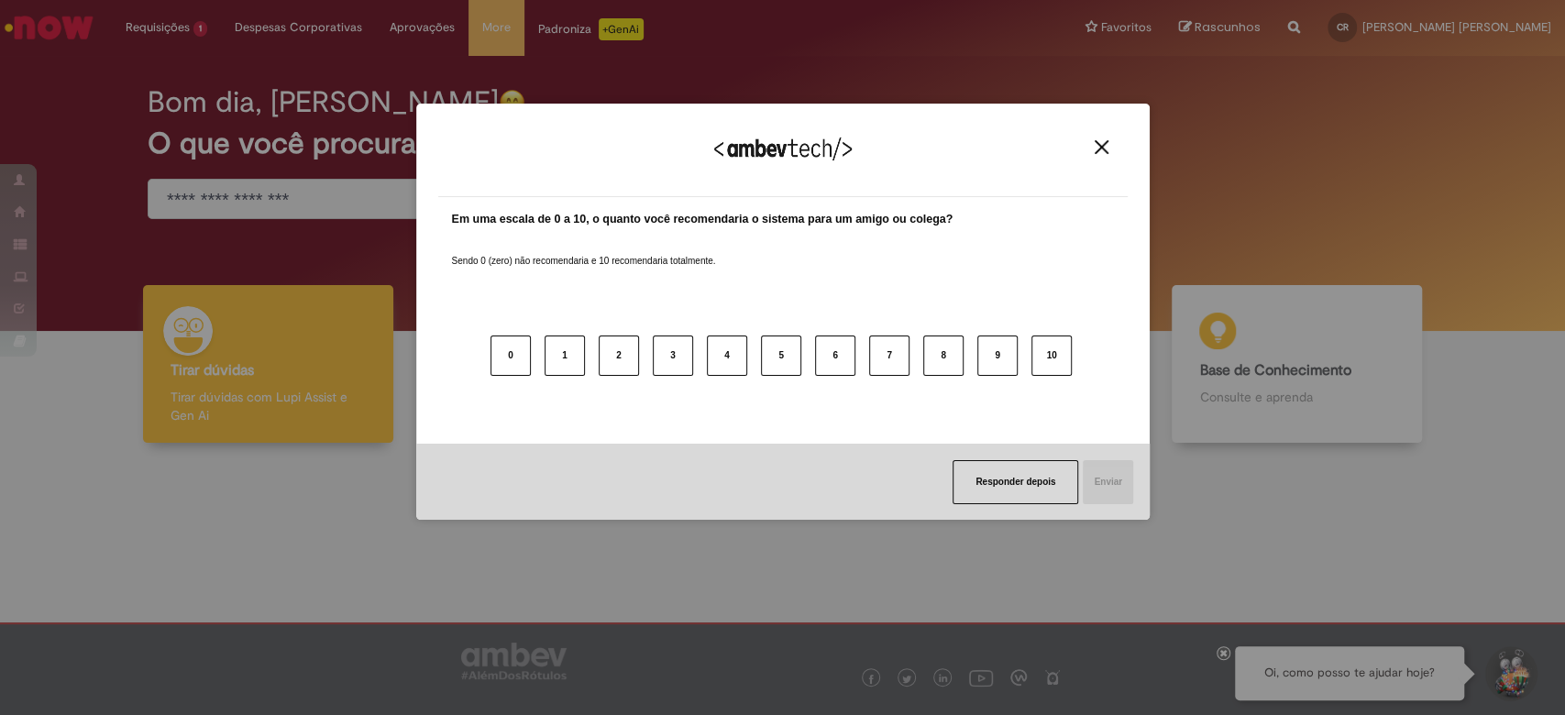
click at [1090, 145] on button "Close" at bounding box center [1101, 147] width 25 height 16
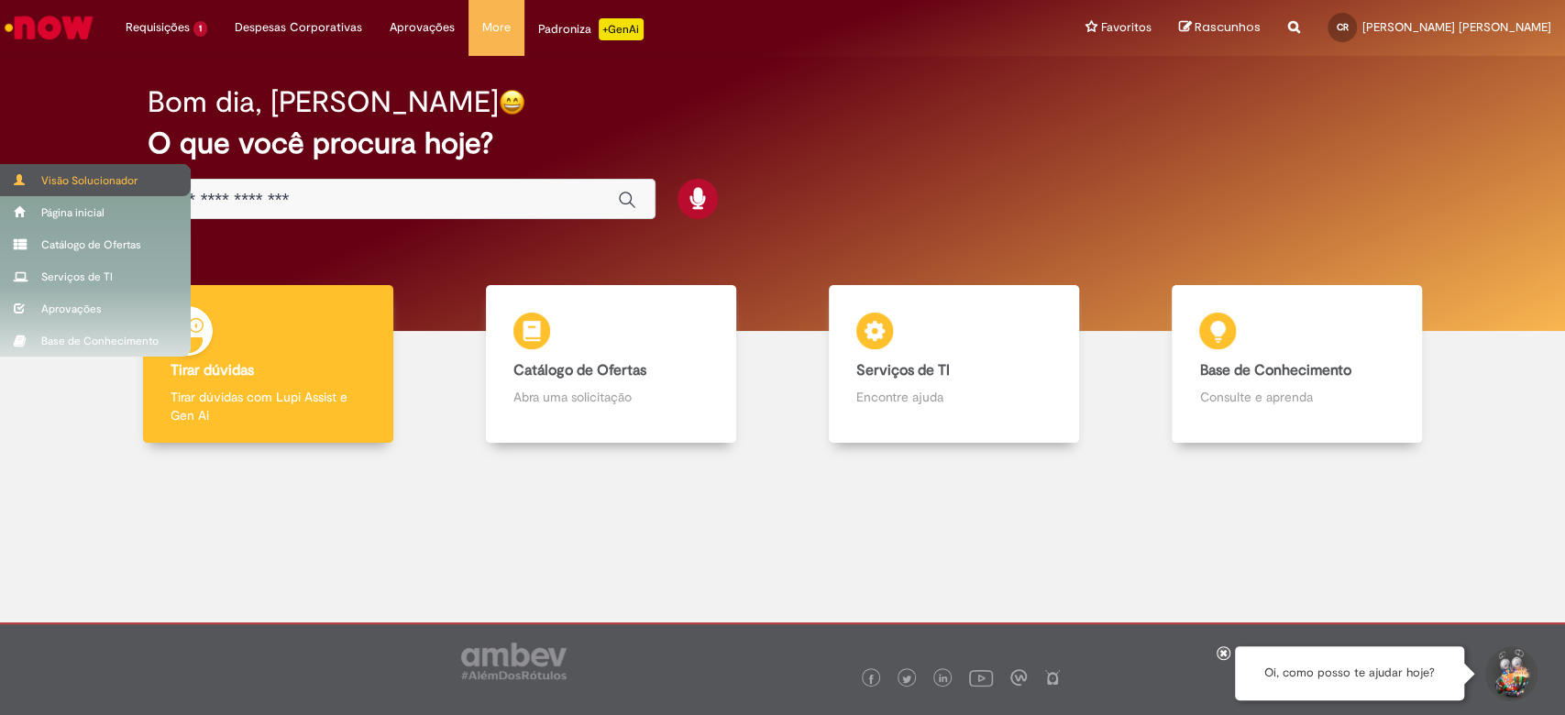
click at [51, 177] on div "Visão Solucionador" at bounding box center [95, 180] width 191 height 32
